Goal: Navigation & Orientation: Find specific page/section

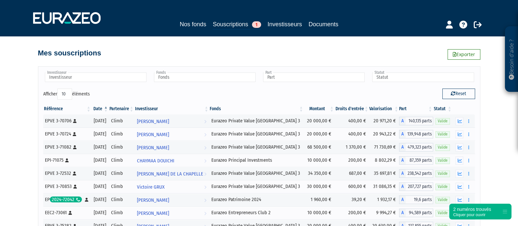
drag, startPoint x: 211, startPoint y: 35, endPoint x: 217, endPoint y: 31, distance: 6.8
click at [211, 35] on nav "Nos fonds Souscriptions 1 Investisseurs Documents" at bounding box center [259, 18] width 518 height 36
click at [230, 28] on link "Souscriptions 1" at bounding box center [237, 25] width 48 height 10
click at [25, 51] on div "Besoin d'aide ? × J'ai besoin d'aide Si vous avez une question à propos du fonc…" at bounding box center [259, 139] width 518 height 279
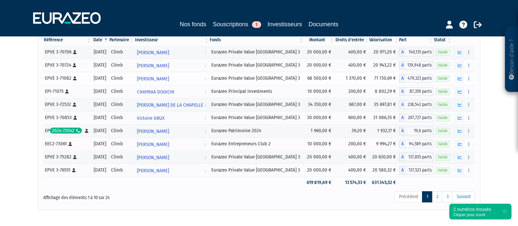
scroll to position [82, 0]
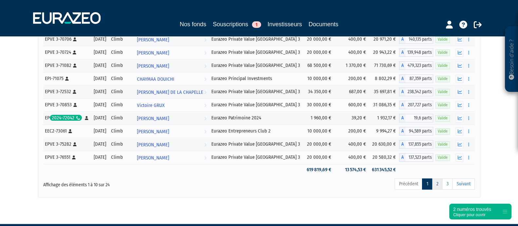
click at [435, 183] on link "2" at bounding box center [437, 183] width 10 height 11
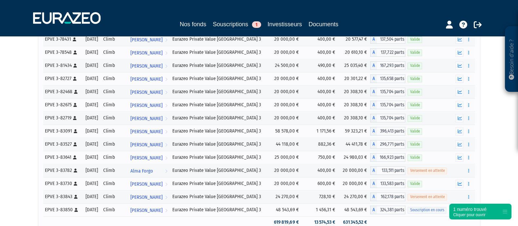
scroll to position [85, 0]
